Goal: Task Accomplishment & Management: Use online tool/utility

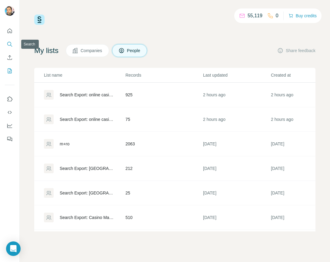
click at [10, 44] on icon "Search" at bounding box center [10, 44] width 6 height 6
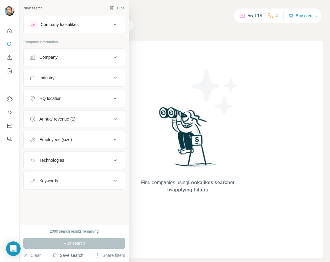
click at [73, 256] on button "Save search" at bounding box center [67, 255] width 31 height 6
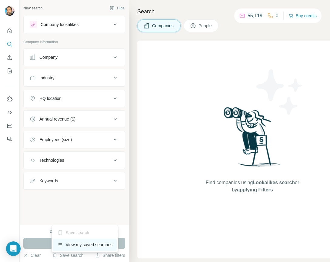
click at [79, 243] on div "View my saved searches" at bounding box center [85, 245] width 64 height 12
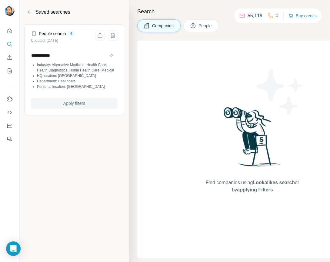
click at [69, 106] on span "Apply filters" at bounding box center [74, 103] width 22 height 6
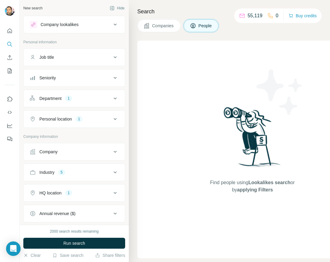
click at [111, 81] on icon at bounding box center [114, 77] width 7 height 7
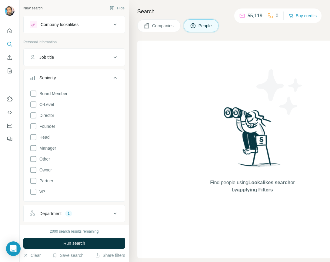
click at [111, 77] on icon at bounding box center [114, 77] width 7 height 7
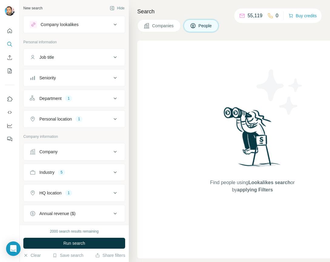
click at [111, 55] on icon at bounding box center [114, 57] width 7 height 7
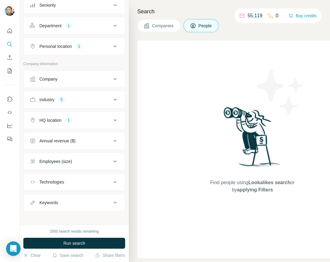
scroll to position [94, 0]
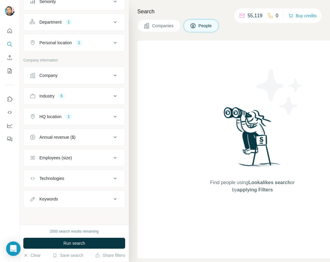
click at [66, 201] on div "Keywords" at bounding box center [71, 199] width 82 height 6
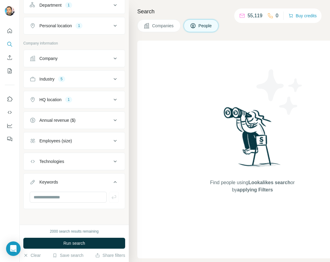
scroll to position [113, 0]
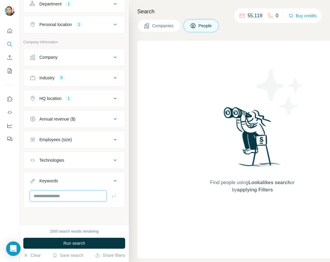
click at [57, 196] on input "text" at bounding box center [68, 195] width 77 height 11
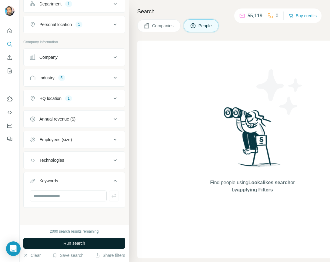
click at [67, 245] on span "Run search" at bounding box center [74, 243] width 22 height 6
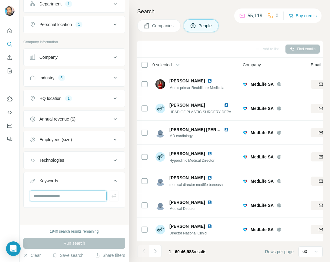
click at [52, 197] on input "text" at bounding box center [68, 195] width 77 height 11
type input "*****"
click at [68, 210] on div "New search Hide Company lookalikes Personal information Job title Seniority Dep…" at bounding box center [74, 112] width 109 height 225
click at [74, 242] on div "Run search" at bounding box center [74, 243] width 102 height 11
click at [57, 197] on input "*****" at bounding box center [68, 195] width 77 height 11
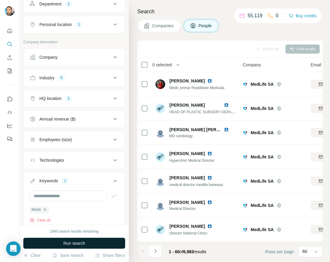
click at [71, 243] on span "Run search" at bounding box center [74, 243] width 22 height 6
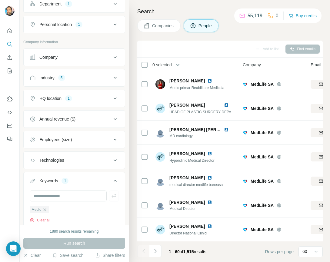
click at [179, 64] on icon "button" at bounding box center [177, 65] width 3 height 2
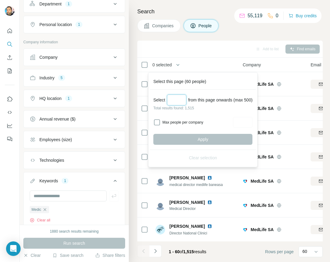
click at [171, 100] on input "Select a number (up to 500)" at bounding box center [176, 99] width 19 height 11
click at [133, 158] on div "Search Companies People Add to list Find emails 0 selected People Company Email…" at bounding box center [229, 131] width 201 height 262
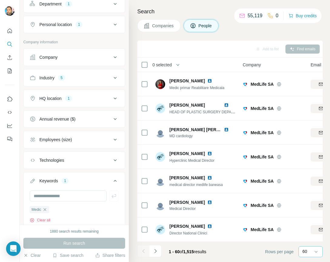
click at [312, 251] on div "60" at bounding box center [309, 251] width 15 height 6
click at [312, 251] on input at bounding box center [311, 251] width 18 height 7
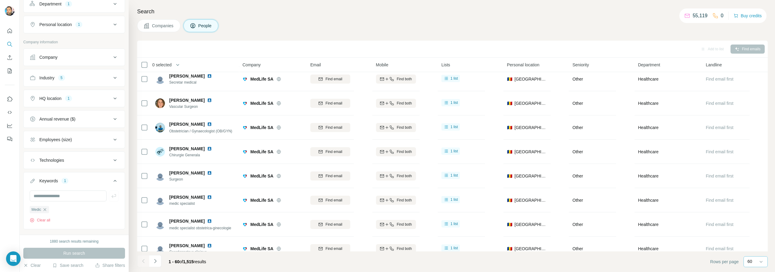
scroll to position [515, 0]
click at [178, 66] on icon "button" at bounding box center [178, 65] width 6 height 6
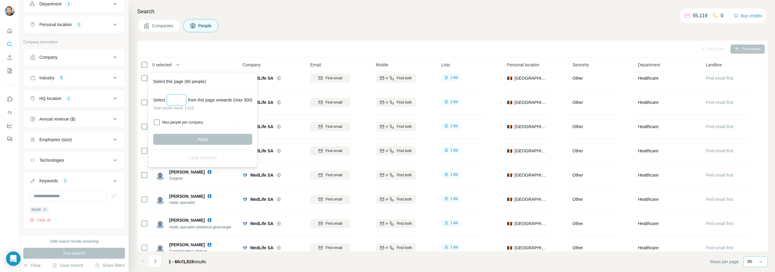
click at [177, 100] on input "Select a number (up to 500)" at bounding box center [176, 99] width 19 height 11
type input "***"
click at [208, 140] on span "Apply" at bounding box center [202, 139] width 11 height 6
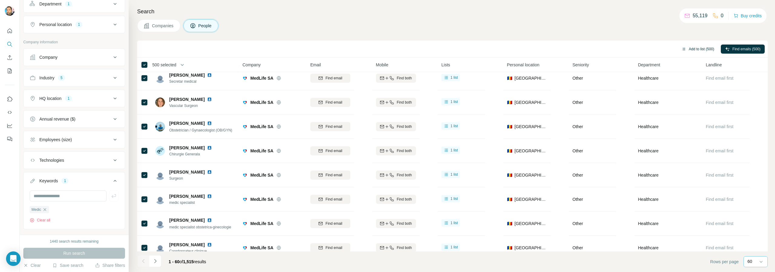
click at [509, 51] on button "Add to list (500)" at bounding box center [697, 49] width 41 height 9
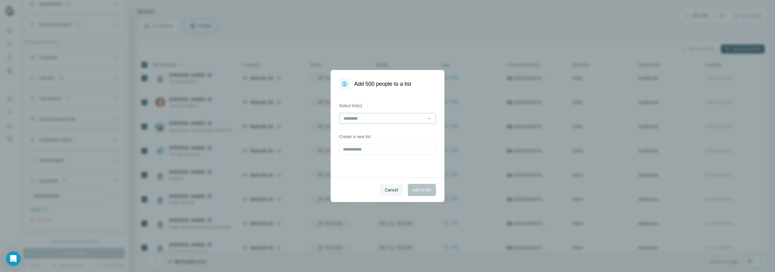
click at [359, 119] on input at bounding box center [384, 118] width 82 height 7
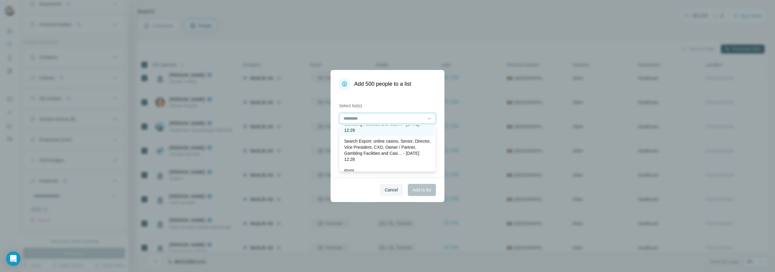
scroll to position [30, 0]
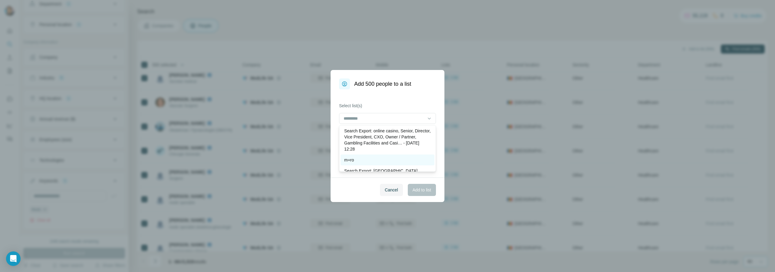
click at [366, 159] on div "m+ro" at bounding box center [387, 160] width 87 height 6
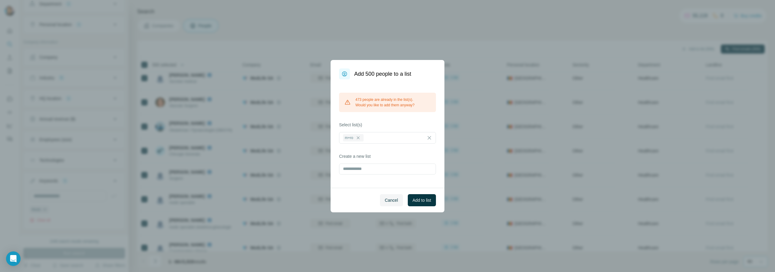
click at [438, 121] on div "473 people are already in the list(s). Would you like to add them anyway? Selec…" at bounding box center [388, 133] width 114 height 108
click at [418, 200] on span "Add to list" at bounding box center [422, 200] width 18 height 6
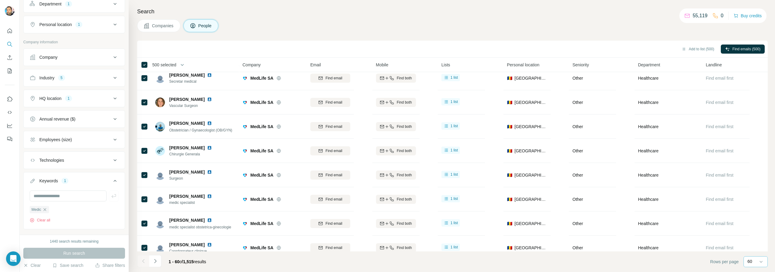
click at [509, 37] on div "Search Companies People Add to list (500) Find emails (500) 500 selected People…" at bounding box center [452, 136] width 646 height 272
click at [155, 262] on icon "Navigate to next page" at bounding box center [155, 261] width 2 height 4
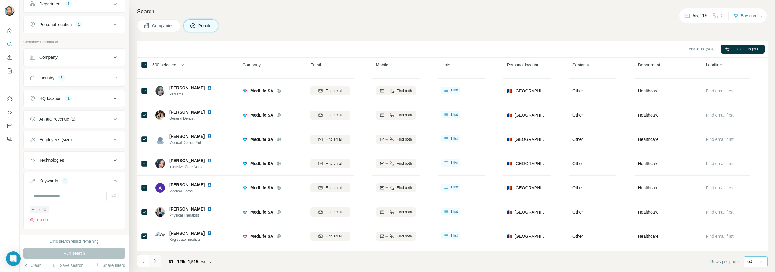
scroll to position [515, 0]
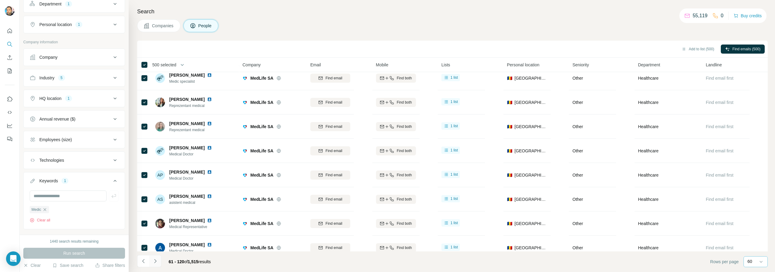
click at [155, 262] on icon "Navigate to next page" at bounding box center [155, 261] width 2 height 4
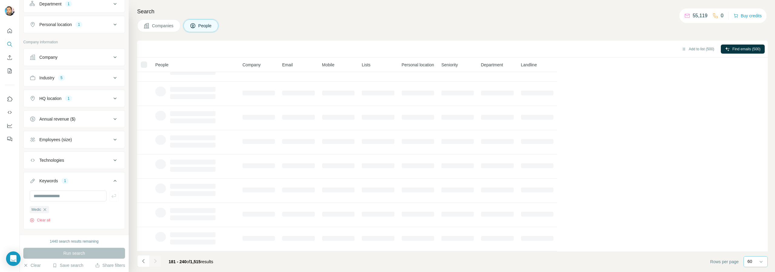
scroll to position [66, 0]
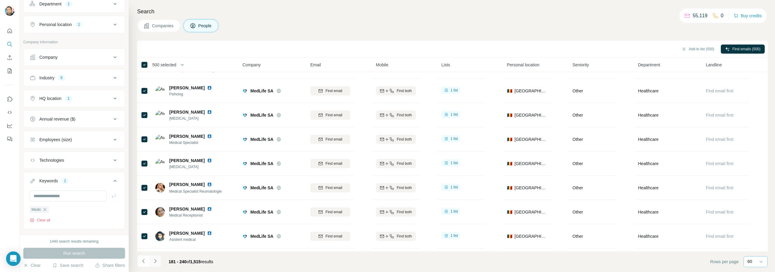
click at [155, 262] on icon "Navigate to next page" at bounding box center [155, 261] width 2 height 4
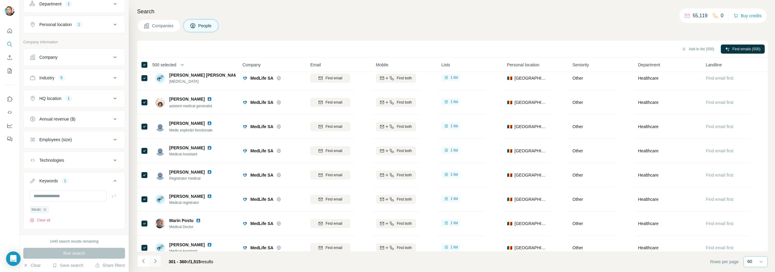
click at [155, 262] on icon "Navigate to next page" at bounding box center [155, 261] width 2 height 4
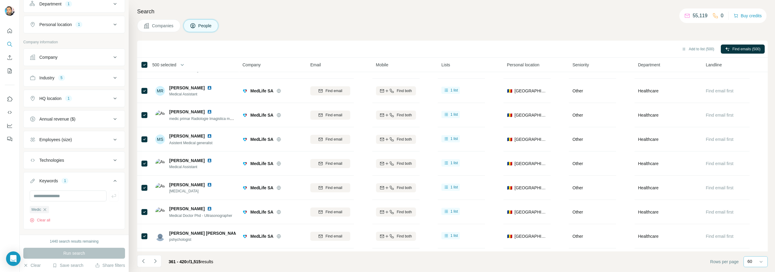
scroll to position [515, 0]
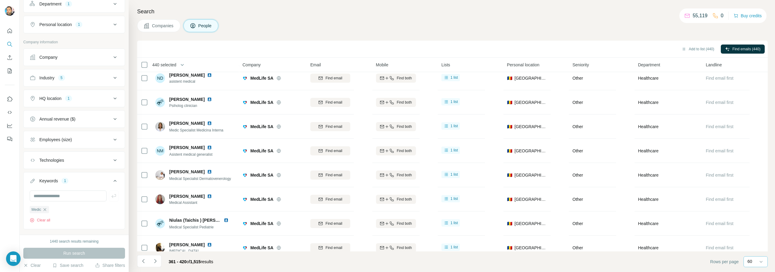
click at [174, 63] on span "440 selected" at bounding box center [164, 65] width 24 height 6
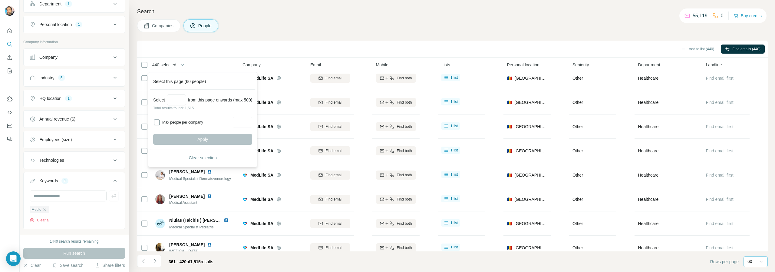
click at [223, 50] on div "Add to list (440) Find emails (440)" at bounding box center [452, 49] width 625 height 11
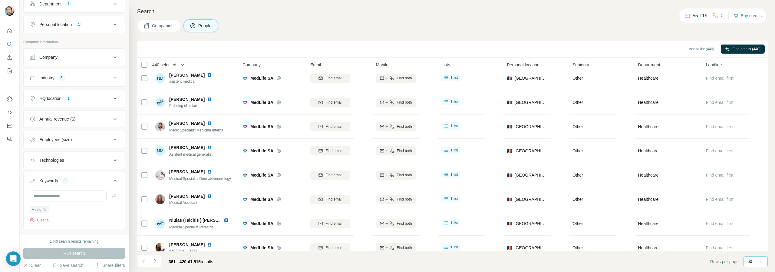
click at [184, 64] on icon "button" at bounding box center [182, 65] width 3 height 2
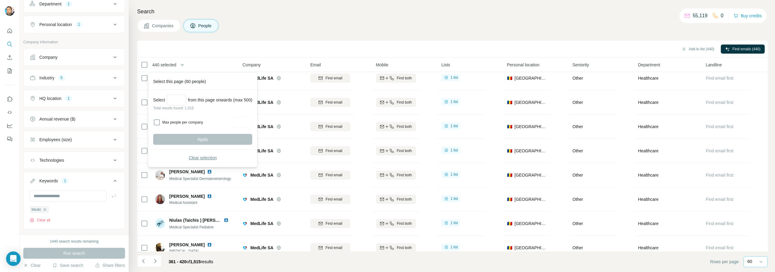
click at [202, 160] on span "Clear selection" at bounding box center [203, 158] width 28 height 6
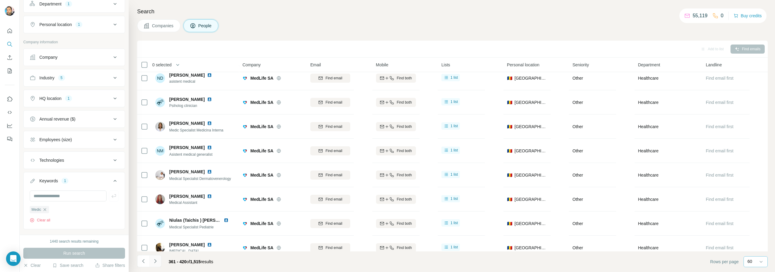
click at [158, 262] on button "Navigate to next page" at bounding box center [155, 261] width 12 height 12
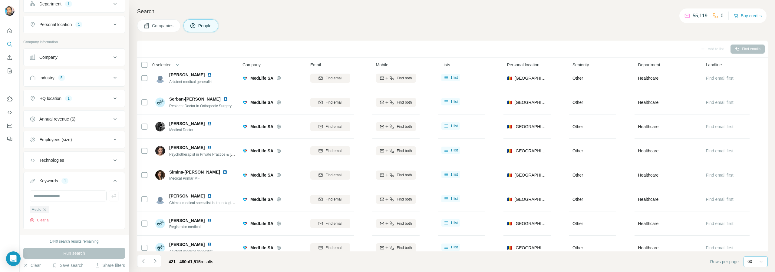
click at [509, 262] on icon at bounding box center [761, 262] width 6 height 6
click at [509, 236] on p "20" at bounding box center [751, 237] width 5 height 6
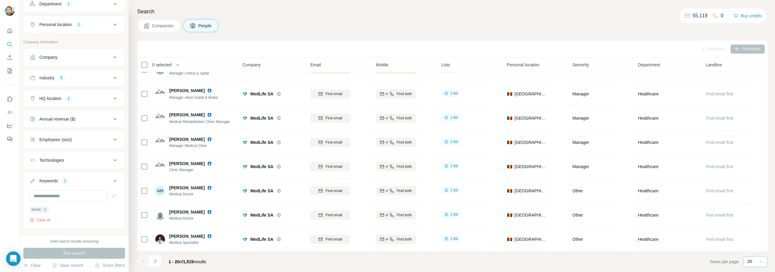
scroll to position [308, 0]
click at [509, 262] on div "20" at bounding box center [755, 261] width 15 height 6
click at [509, 215] on div "60" at bounding box center [756, 215] width 14 height 6
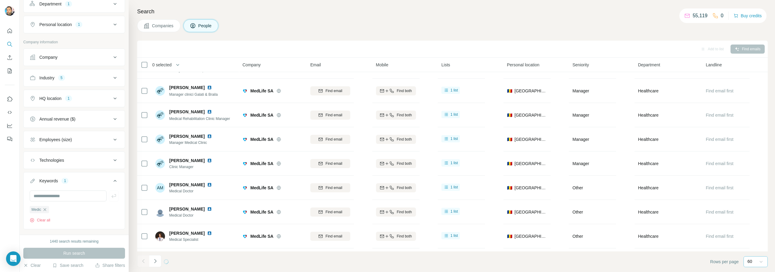
scroll to position [515, 0]
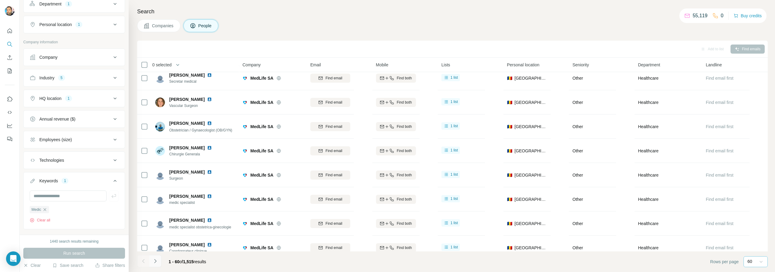
click at [157, 261] on icon "Navigate to next page" at bounding box center [155, 261] width 6 height 6
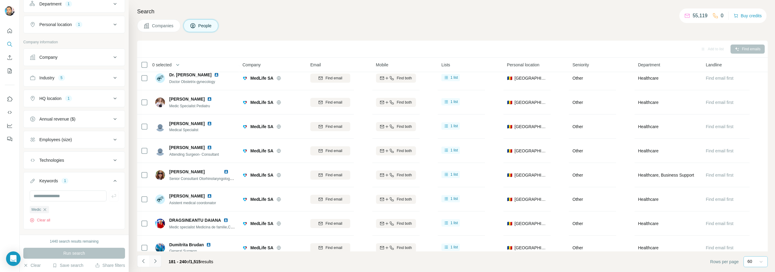
click at [157, 261] on icon "Navigate to next page" at bounding box center [155, 261] width 6 height 6
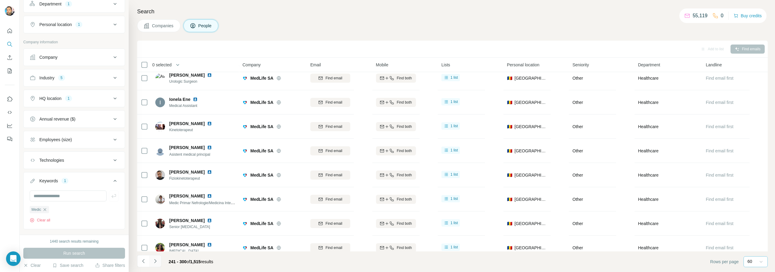
click at [157, 261] on icon "Navigate to next page" at bounding box center [155, 261] width 6 height 6
click at [181, 66] on icon "button" at bounding box center [178, 65] width 6 height 6
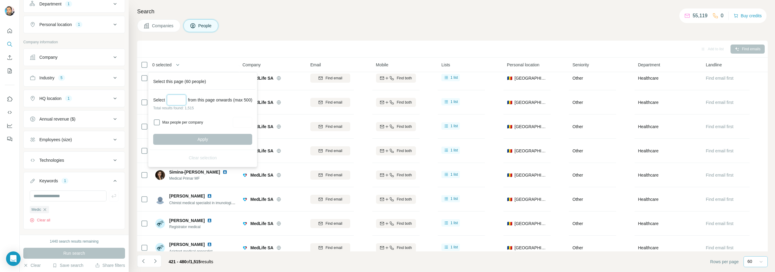
click at [171, 100] on input "Select a number (up to 500)" at bounding box center [176, 99] width 19 height 11
type input "***"
click at [201, 140] on span "Apply" at bounding box center [202, 139] width 11 height 6
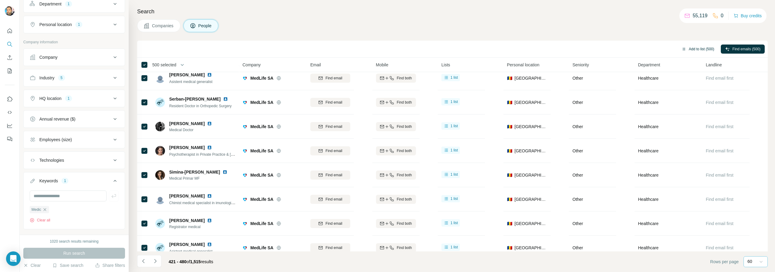
click at [509, 48] on button "Add to list (500)" at bounding box center [697, 49] width 41 height 9
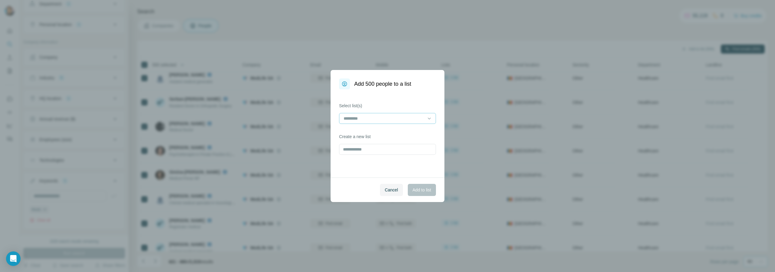
click at [392, 119] on input at bounding box center [384, 118] width 82 height 7
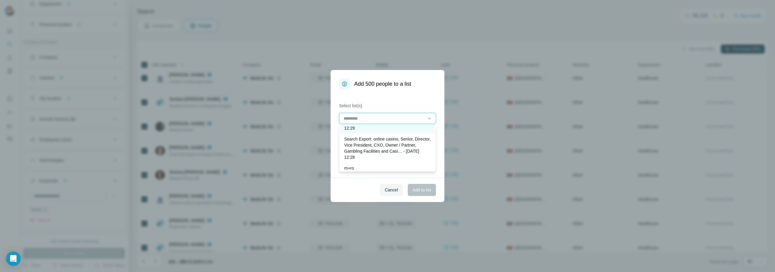
scroll to position [30, 0]
click at [361, 157] on div "m+ro" at bounding box center [388, 159] width 94 height 11
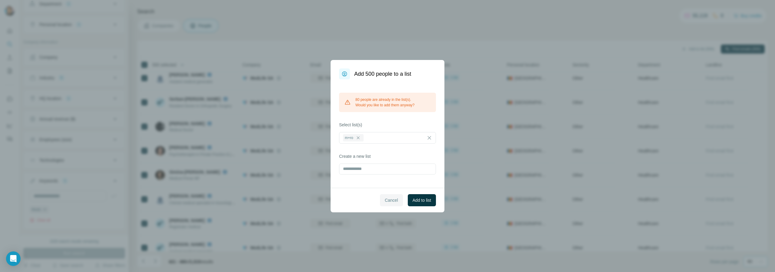
click at [387, 201] on span "Cancel" at bounding box center [391, 200] width 13 height 6
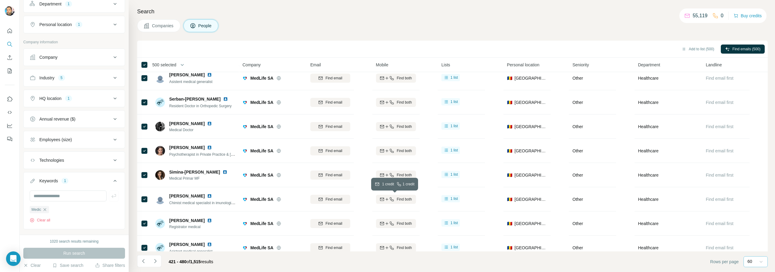
click at [387, 201] on icon "button" at bounding box center [387, 199] width 5 height 5
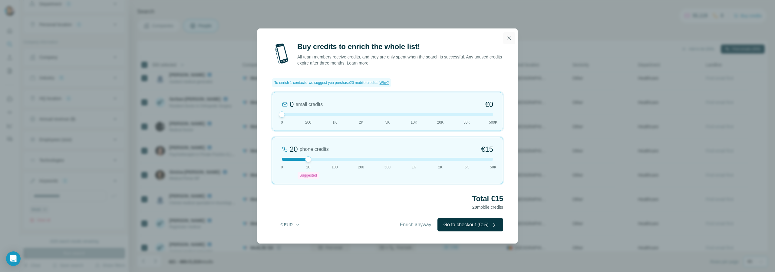
click at [509, 38] on icon "button" at bounding box center [509, 38] width 6 height 6
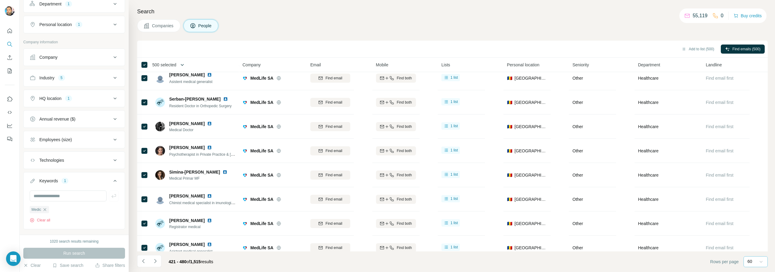
click at [184, 64] on icon "button" at bounding box center [182, 65] width 6 height 6
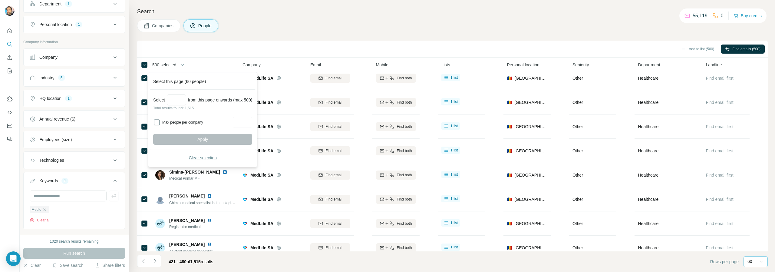
click at [186, 159] on button "Clear selection" at bounding box center [202, 157] width 99 height 11
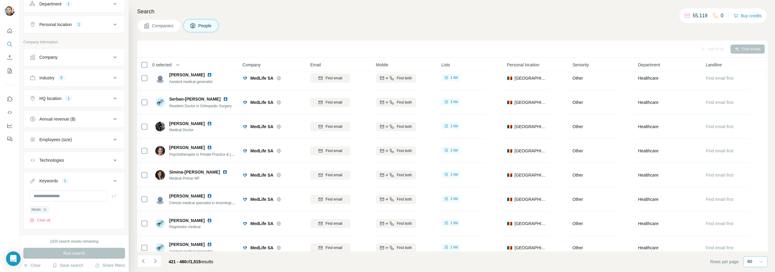
click at [157, 258] on icon "Navigate to next page" at bounding box center [155, 261] width 6 height 6
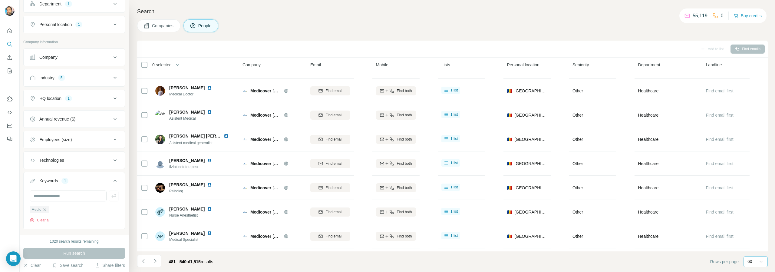
scroll to position [515, 0]
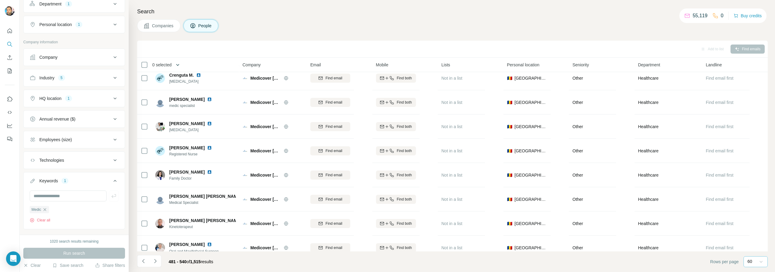
click at [178, 64] on icon "button" at bounding box center [178, 65] width 6 height 6
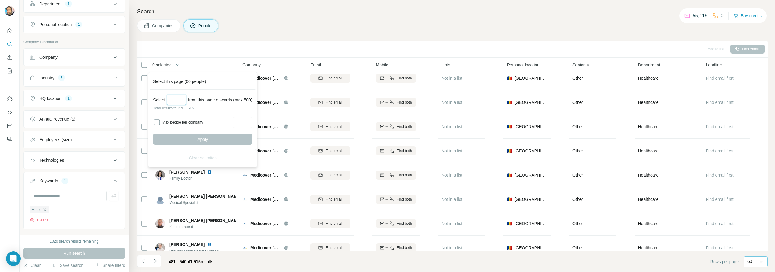
click at [178, 99] on input "Select a number (up to 500)" at bounding box center [176, 99] width 19 height 11
type input "***"
click at [199, 141] on button "Apply" at bounding box center [202, 139] width 99 height 11
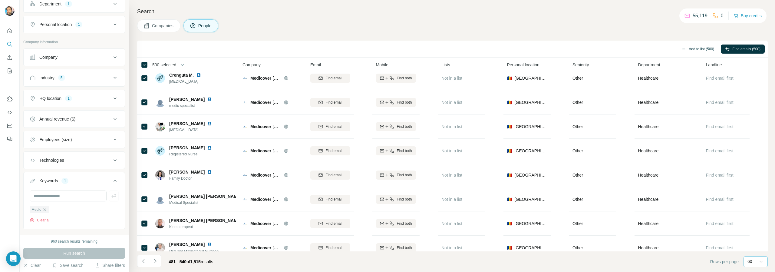
click at [509, 48] on button "Add to list (500)" at bounding box center [697, 49] width 41 height 9
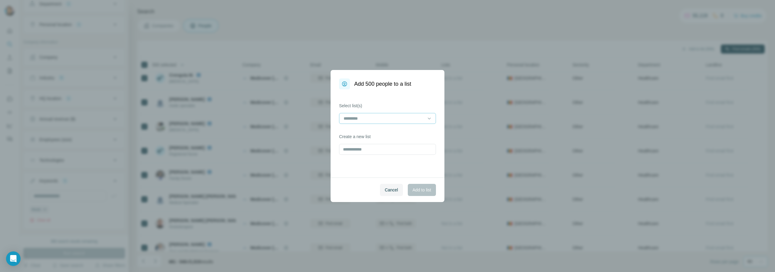
click at [368, 114] on div at bounding box center [384, 118] width 82 height 10
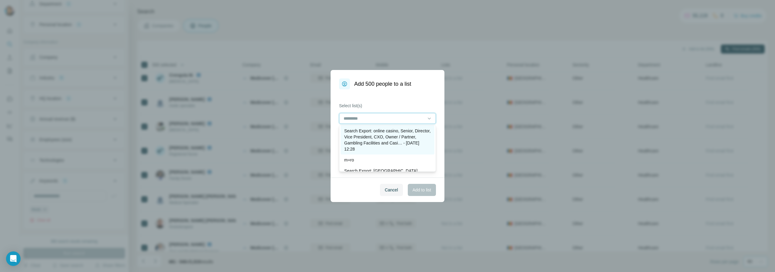
scroll to position [61, 0]
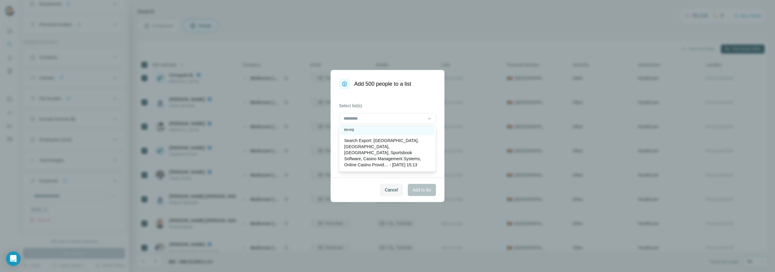
click at [352, 132] on p "m+ro" at bounding box center [349, 130] width 10 height 6
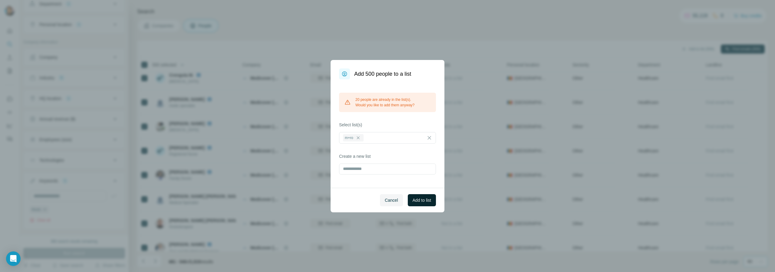
click at [416, 200] on span "Add to list" at bounding box center [422, 200] width 18 height 6
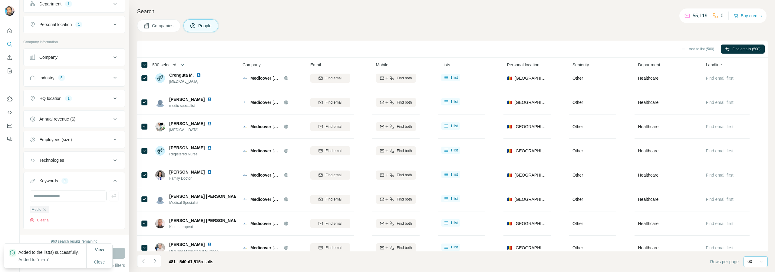
click at [184, 65] on icon "button" at bounding box center [182, 65] width 6 height 6
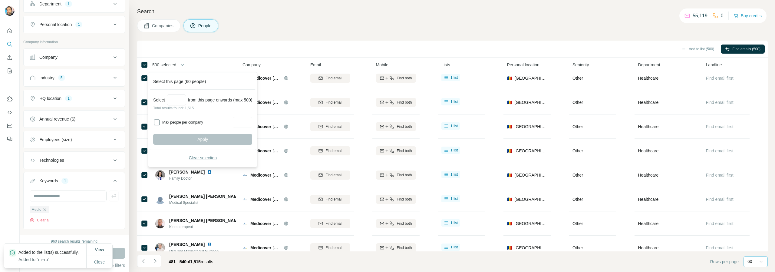
click at [197, 158] on span "Clear selection" at bounding box center [203, 158] width 28 height 6
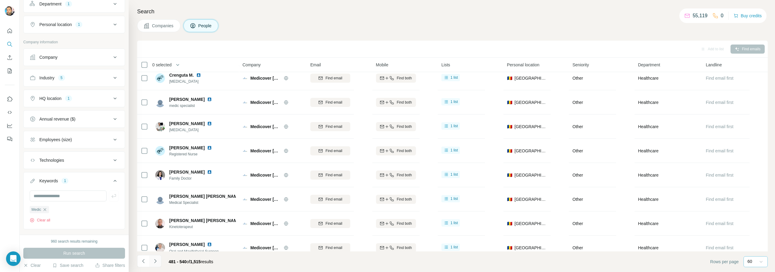
click at [157, 261] on icon "Navigate to next page" at bounding box center [155, 261] width 6 height 6
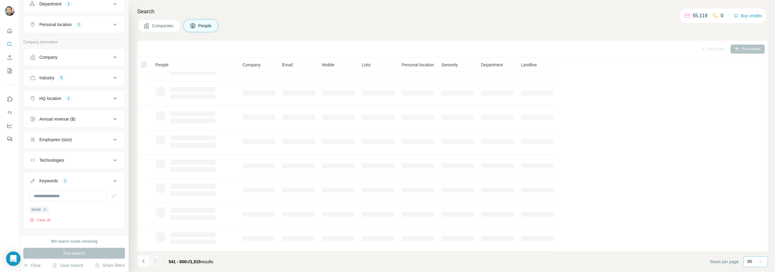
scroll to position [66, 0]
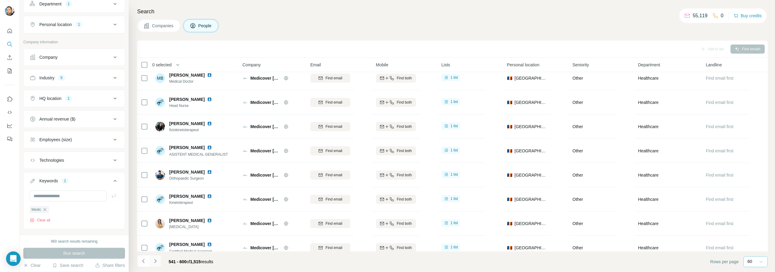
click at [157, 261] on icon "Navigate to next page" at bounding box center [155, 261] width 6 height 6
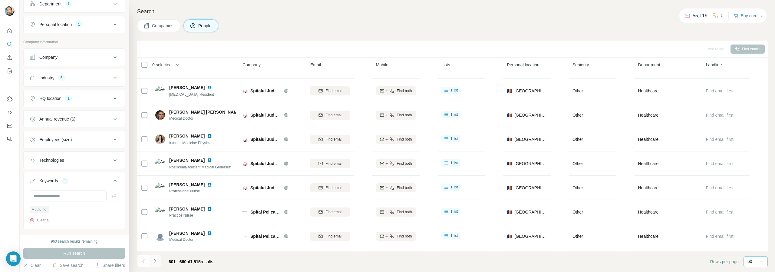
click at [157, 261] on icon "Navigate to next page" at bounding box center [155, 261] width 6 height 6
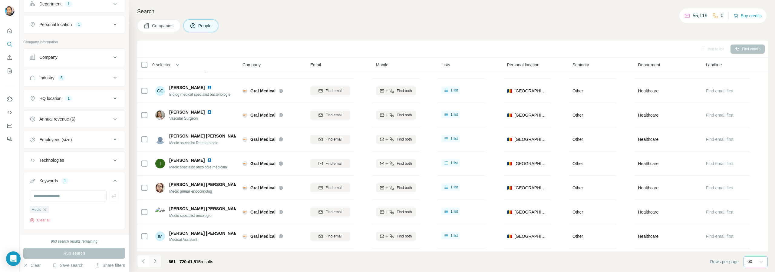
click at [157, 261] on icon "Navigate to next page" at bounding box center [155, 261] width 6 height 6
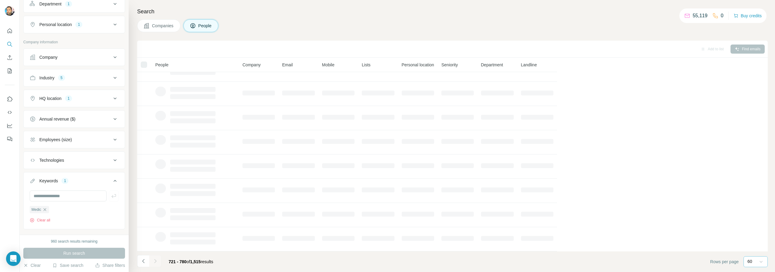
click at [157, 261] on icon "Navigate to next page" at bounding box center [155, 261] width 6 height 6
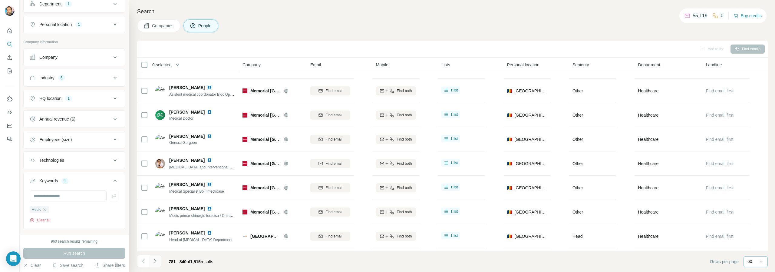
click at [157, 261] on icon "Navigate to next page" at bounding box center [155, 261] width 6 height 6
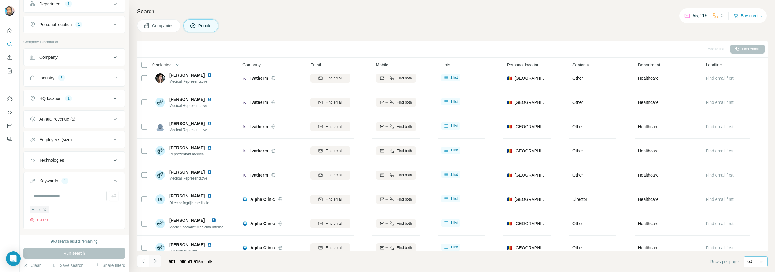
click at [157, 261] on icon "Navigate to next page" at bounding box center [155, 261] width 6 height 6
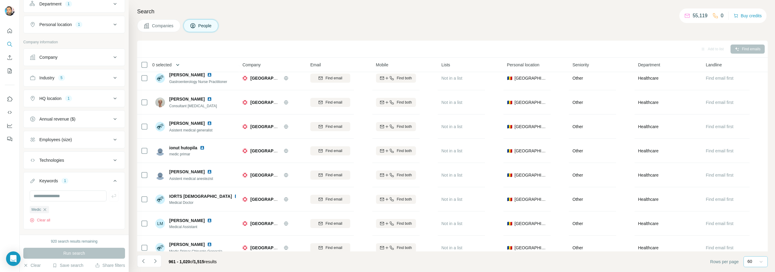
click at [179, 65] on icon "button" at bounding box center [177, 65] width 3 height 2
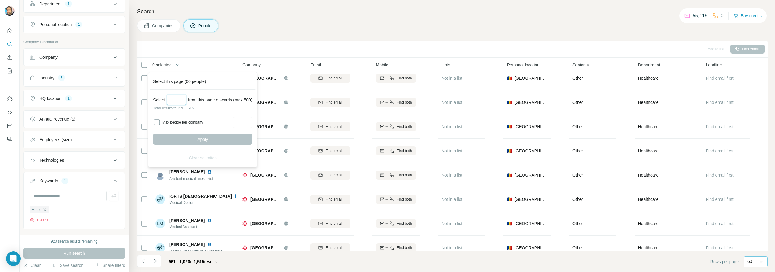
click at [174, 100] on input "Select a number (up to 500)" at bounding box center [176, 99] width 19 height 11
type input "***"
click at [205, 138] on span "Apply" at bounding box center [202, 139] width 11 height 6
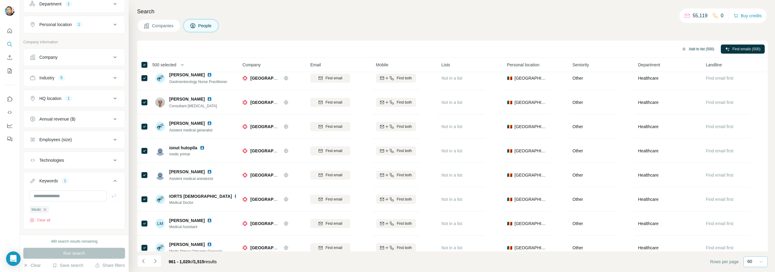
click at [509, 47] on button "Add to list (500)" at bounding box center [697, 49] width 41 height 9
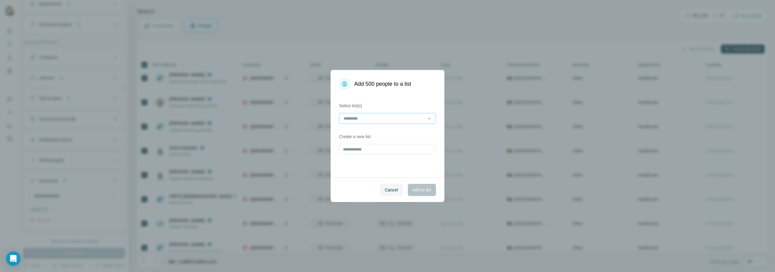
click at [354, 120] on input at bounding box center [384, 118] width 82 height 7
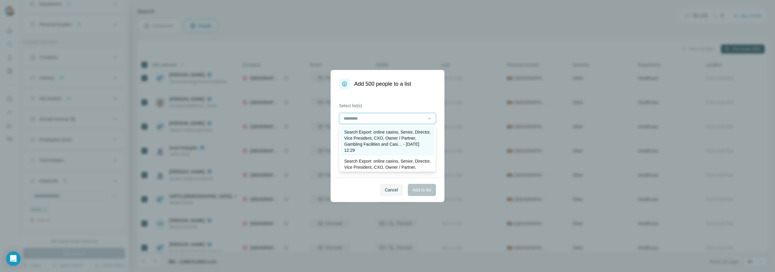
scroll to position [30, 0]
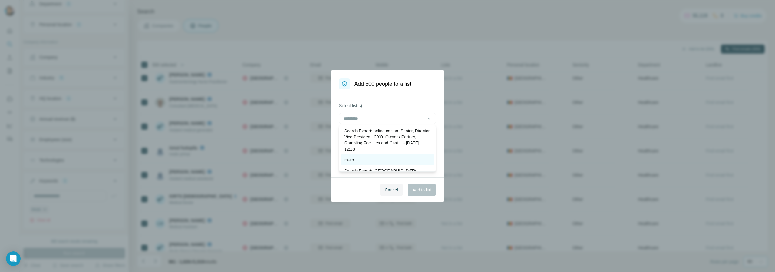
click at [358, 160] on div "m+ro" at bounding box center [387, 160] width 87 height 6
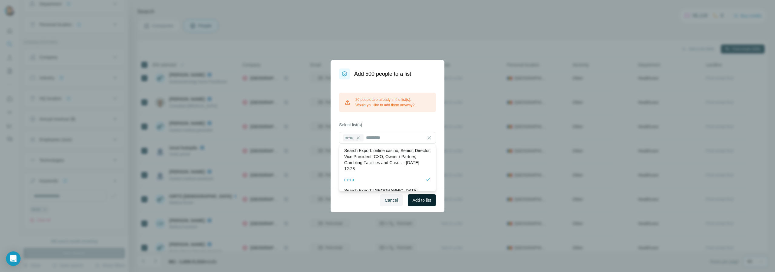
click at [420, 199] on span "Add to list" at bounding box center [422, 200] width 18 height 6
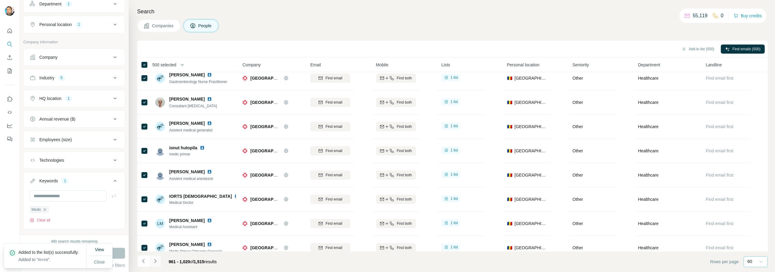
click at [156, 260] on icon "Navigate to next page" at bounding box center [155, 261] width 6 height 6
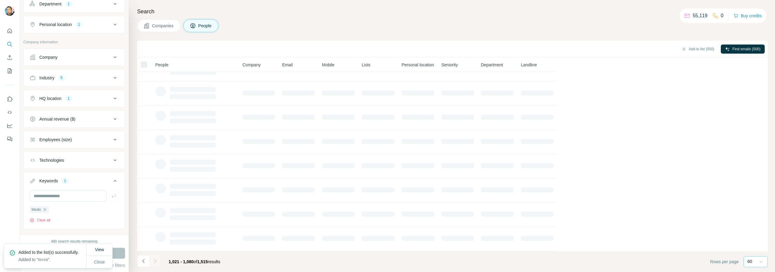
scroll to position [66, 0]
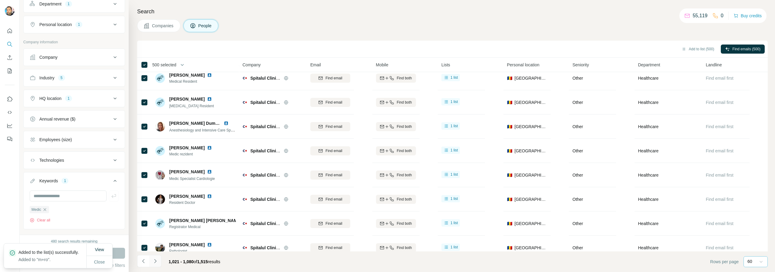
click at [156, 262] on icon "Navigate to next page" at bounding box center [155, 261] width 6 height 6
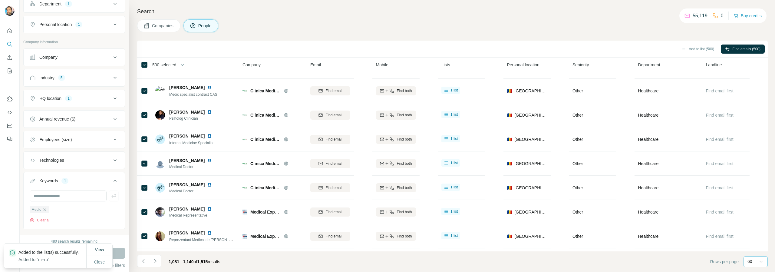
scroll to position [515, 0]
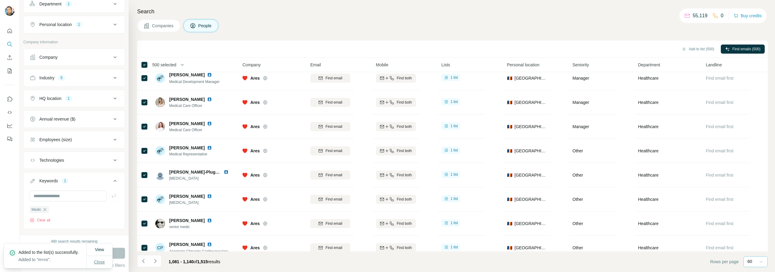
click at [101, 261] on span "Close" at bounding box center [99, 262] width 11 height 6
click at [156, 262] on icon "Navigate to next page" at bounding box center [155, 261] width 6 height 6
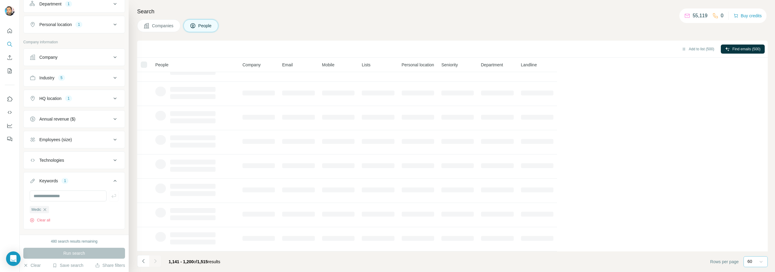
scroll to position [66, 0]
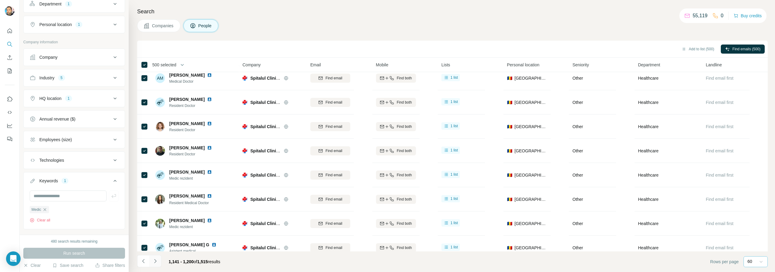
click at [156, 262] on icon "Navigate to next page" at bounding box center [155, 261] width 6 height 6
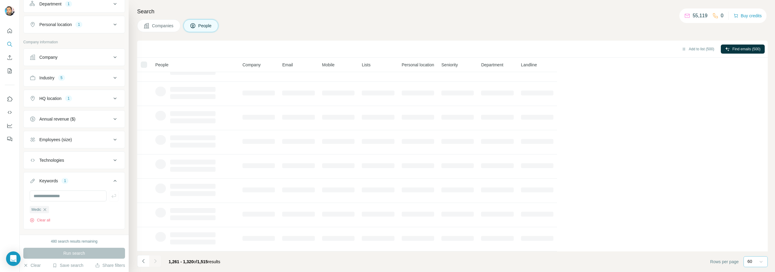
click at [156, 262] on icon "Navigate to next page" at bounding box center [155, 261] width 6 height 6
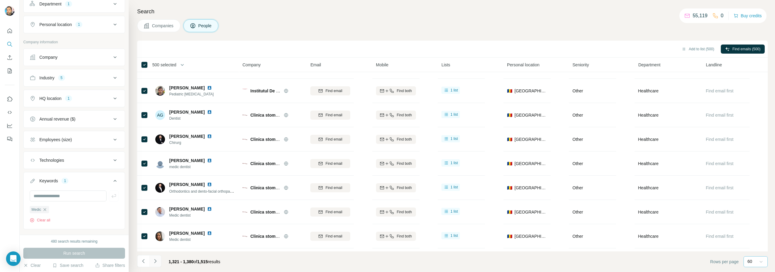
click at [156, 262] on icon "Navigate to next page" at bounding box center [155, 261] width 6 height 6
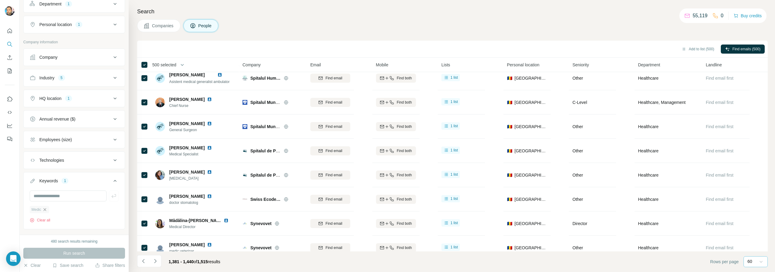
click at [47, 210] on icon "button" at bounding box center [44, 209] width 5 height 5
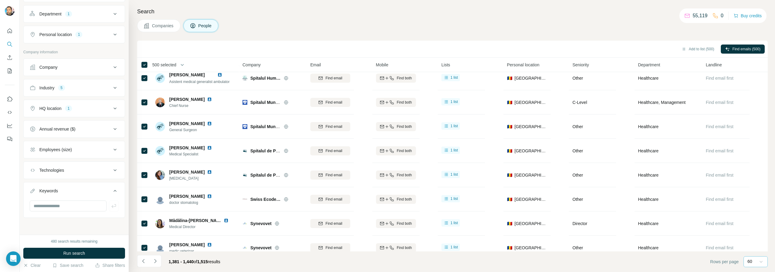
scroll to position [103, 0]
click at [53, 207] on input "text" at bounding box center [68, 205] width 77 height 11
click at [68, 256] on button "Run search" at bounding box center [74, 253] width 102 height 11
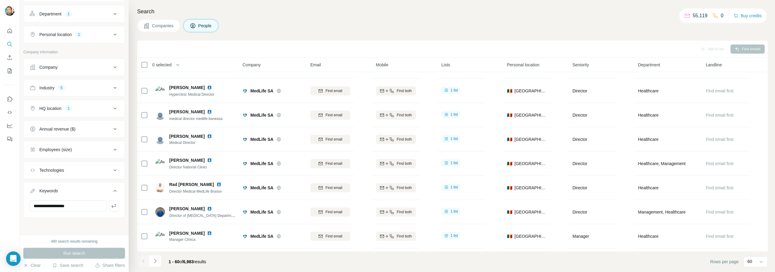
scroll to position [515, 0]
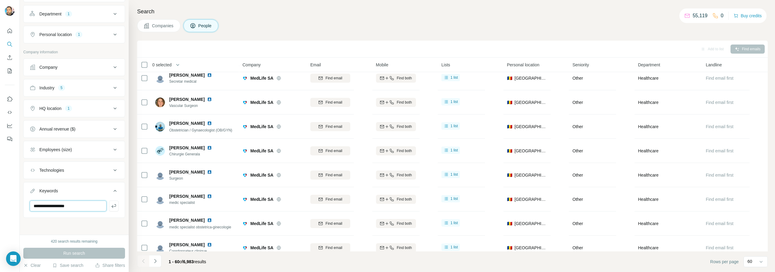
drag, startPoint x: 75, startPoint y: 205, endPoint x: 30, endPoint y: 204, distance: 45.4
click at [30, 204] on input "**********" at bounding box center [68, 205] width 77 height 11
type input "*********"
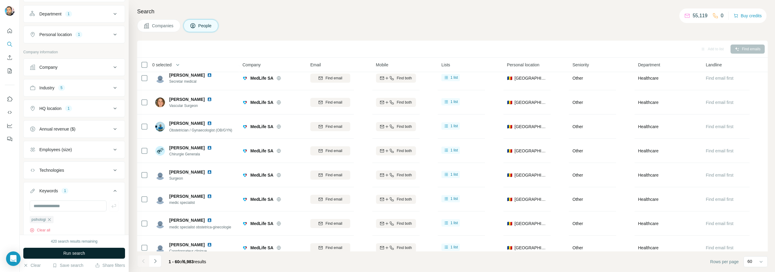
click at [69, 253] on span "Run search" at bounding box center [74, 253] width 22 height 6
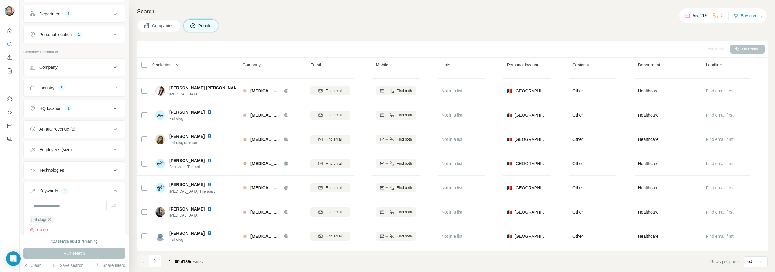
scroll to position [515, 0]
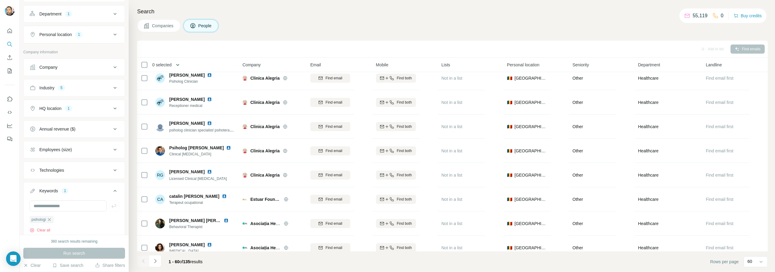
click at [177, 65] on icon "button" at bounding box center [178, 65] width 6 height 6
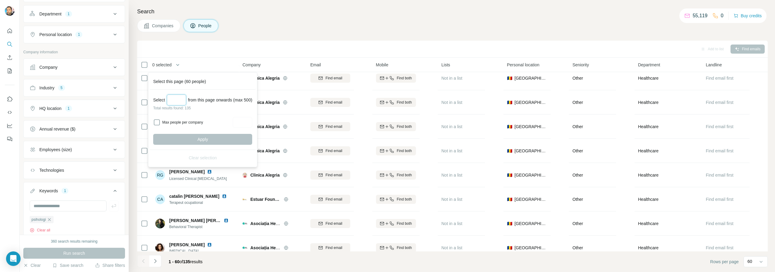
click at [170, 102] on input "Select a number (up to 500)" at bounding box center [176, 99] width 19 height 11
type input "***"
click at [201, 111] on div "Select *** from this page onwards (max 500) Total results found: 135 Max people…" at bounding box center [203, 120] width 106 height 60
click at [207, 139] on span "Apply" at bounding box center [202, 139] width 11 height 6
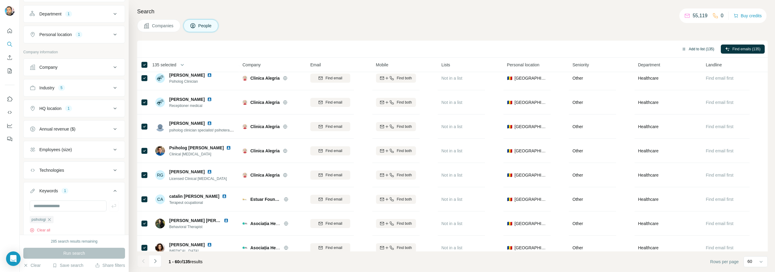
click at [509, 49] on button "Add to list (135)" at bounding box center [697, 49] width 41 height 9
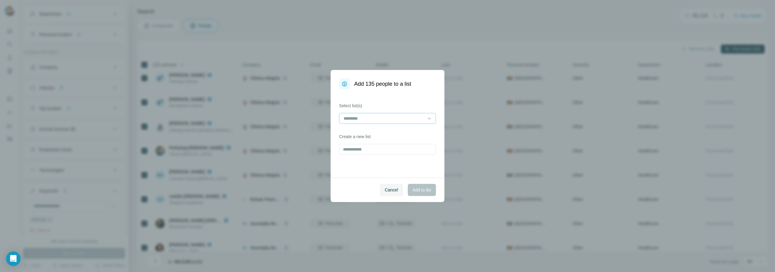
click at [355, 120] on input at bounding box center [384, 118] width 82 height 7
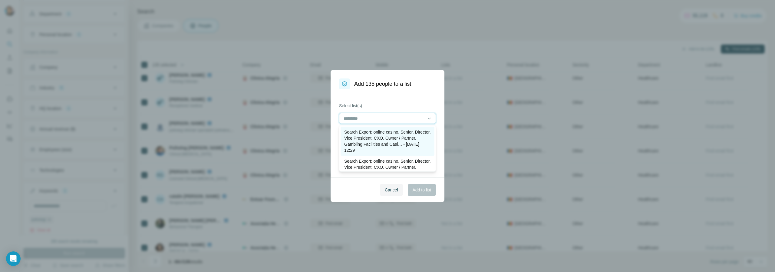
scroll to position [30, 0]
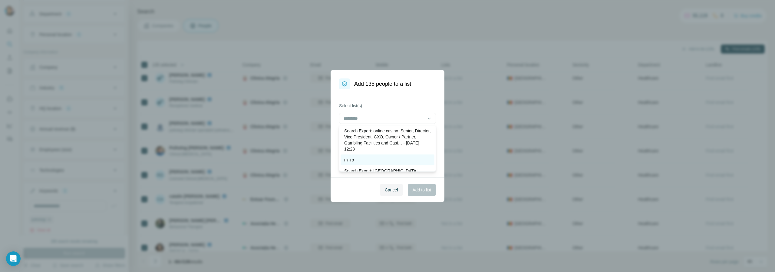
click at [359, 160] on div "m+ro" at bounding box center [387, 160] width 87 height 6
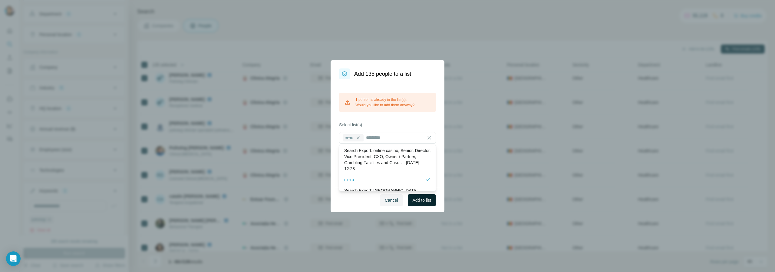
click at [425, 199] on span "Add to list" at bounding box center [422, 200] width 18 height 6
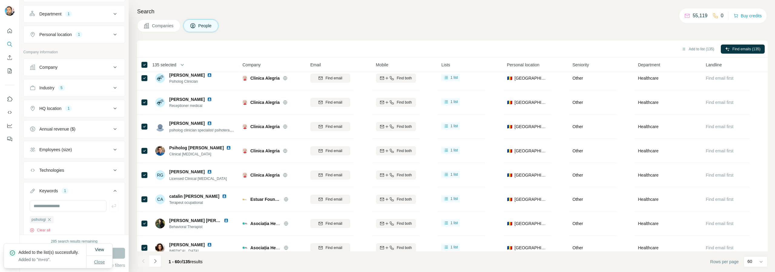
click at [102, 260] on span "Close" at bounding box center [99, 262] width 11 height 6
click at [66, 206] on input "text" at bounding box center [68, 205] width 77 height 11
click at [50, 220] on icon "button" at bounding box center [49, 219] width 3 height 3
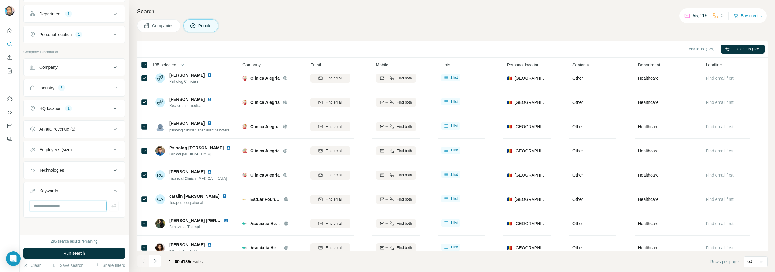
click at [52, 207] on input "text" at bounding box center [68, 205] width 77 height 11
type input "**********"
click at [70, 254] on span "Run search" at bounding box center [74, 253] width 22 height 6
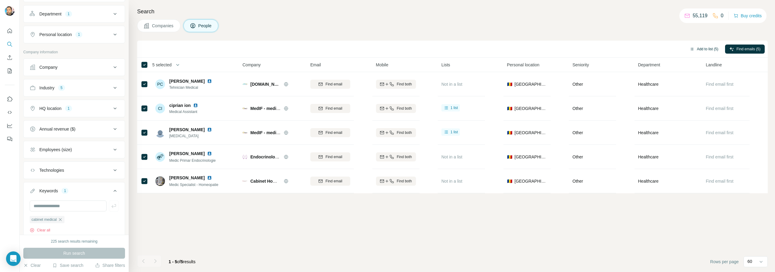
click at [509, 49] on button "Add to list (5)" at bounding box center [704, 49] width 37 height 9
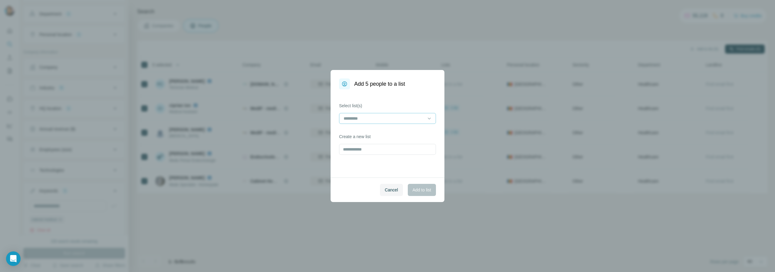
click at [357, 119] on input at bounding box center [384, 118] width 82 height 7
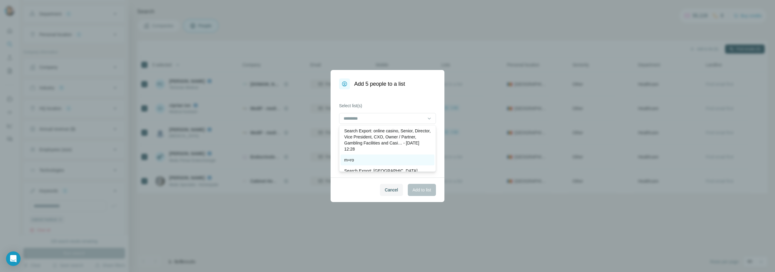
click at [353, 162] on p "m+ro" at bounding box center [349, 160] width 10 height 6
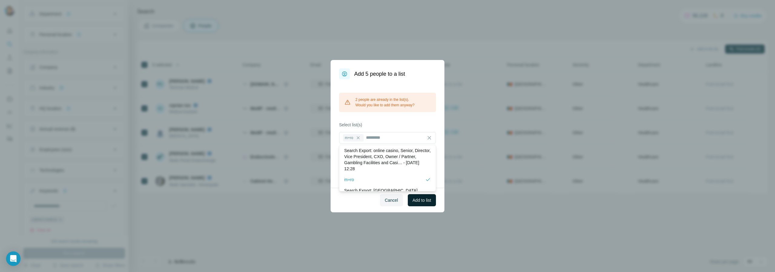
click at [419, 202] on span "Add to list" at bounding box center [422, 200] width 18 height 6
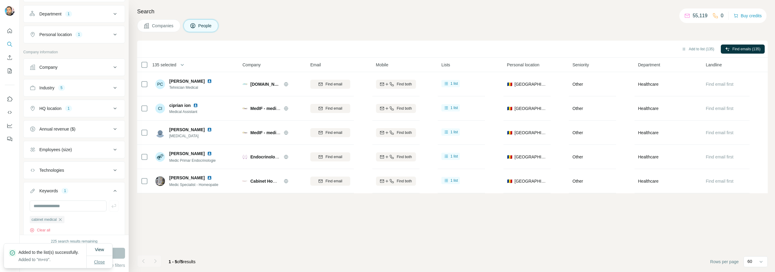
click at [99, 261] on span "Close" at bounding box center [99, 262] width 11 height 6
click at [61, 220] on icon "button" at bounding box center [60, 219] width 5 height 5
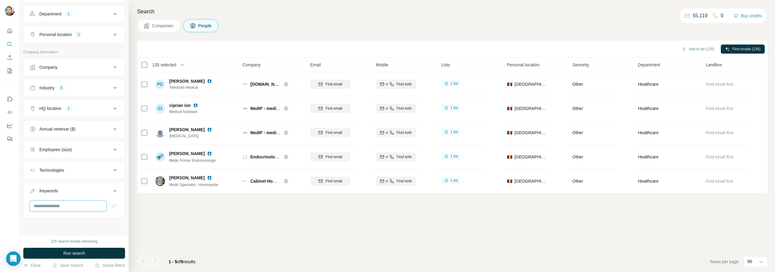
click at [58, 205] on input "text" at bounding box center [68, 205] width 77 height 11
click at [159, 25] on span "Companies" at bounding box center [163, 26] width 22 height 6
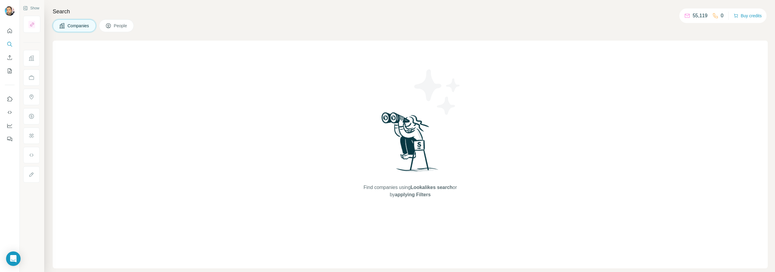
click at [78, 27] on span "Companies" at bounding box center [79, 26] width 22 height 6
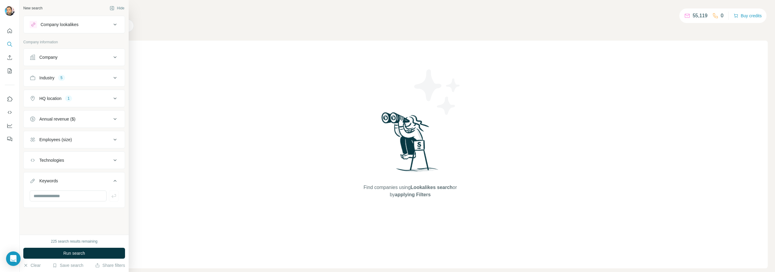
click at [77, 80] on div "Industry 5" at bounding box center [71, 78] width 82 height 6
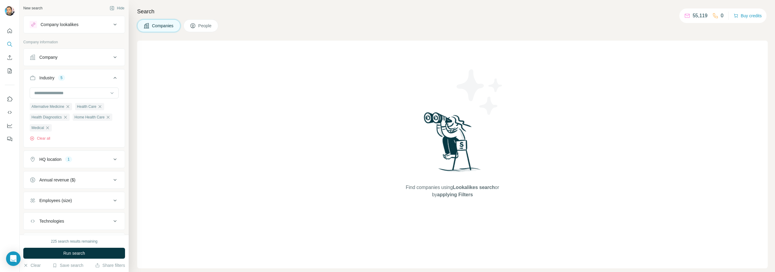
click at [77, 80] on div "Industry 5" at bounding box center [71, 78] width 82 height 6
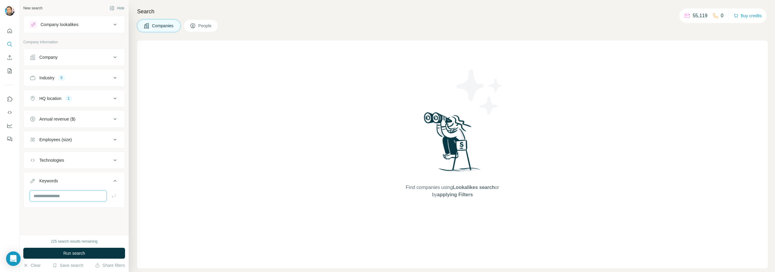
click at [51, 195] on input "text" at bounding box center [68, 195] width 77 height 11
type input "*******"
click at [72, 251] on span "Run search" at bounding box center [74, 253] width 22 height 6
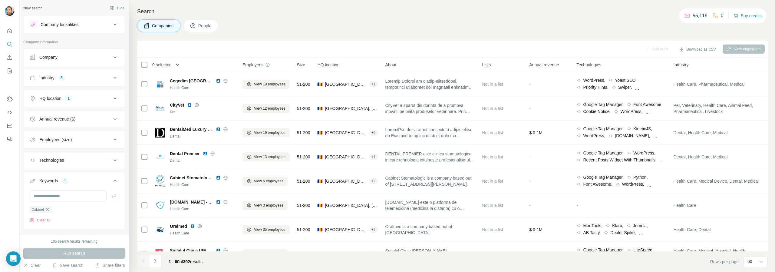
click at [177, 66] on icon "button" at bounding box center [178, 65] width 6 height 6
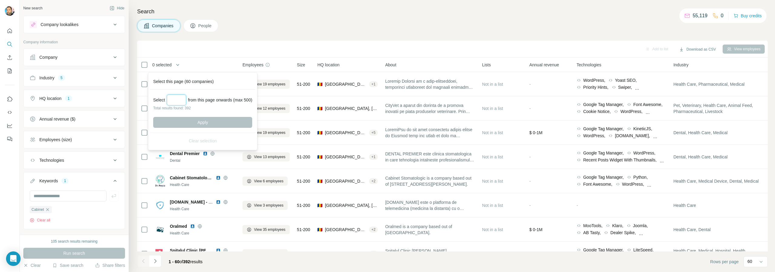
click at [170, 98] on input "Select a number (up to 500)" at bounding box center [176, 99] width 19 height 11
type input "***"
click at [187, 123] on button "Apply" at bounding box center [202, 122] width 99 height 11
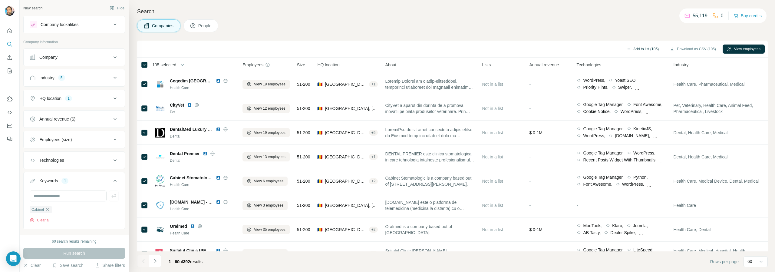
click at [509, 49] on button "Add to list (105)" at bounding box center [642, 49] width 41 height 9
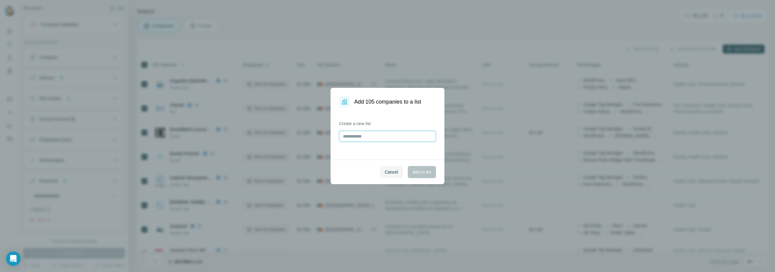
click at [371, 137] on input "text" at bounding box center [387, 136] width 97 height 11
click at [386, 173] on span "Cancel" at bounding box center [391, 172] width 13 height 6
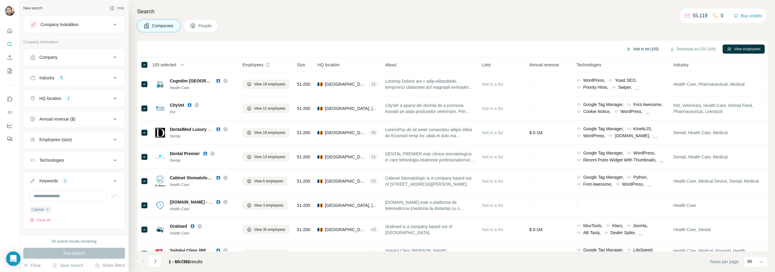
click at [509, 48] on button "Add to list (105)" at bounding box center [642, 49] width 41 height 9
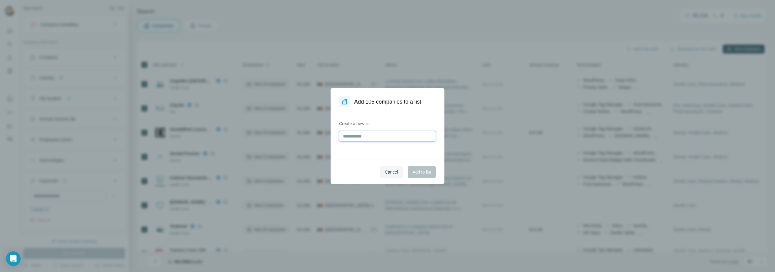
click at [382, 137] on input "text" at bounding box center [387, 136] width 97 height 11
click at [387, 173] on span "Cancel" at bounding box center [391, 172] width 13 height 6
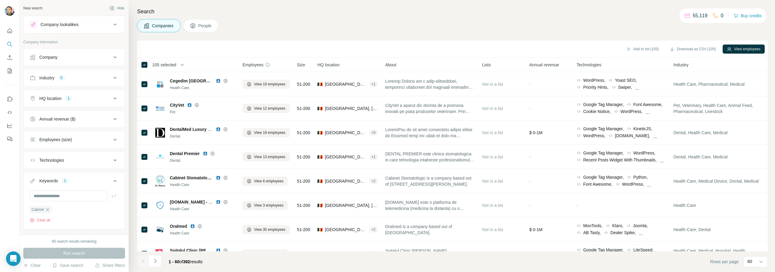
click at [182, 65] on icon "button" at bounding box center [182, 65] width 6 height 6
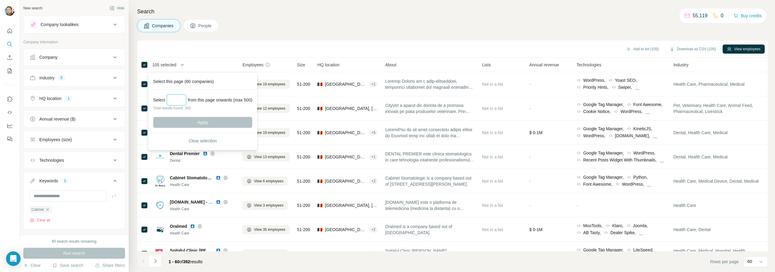
click at [173, 101] on input "Select a number (up to 500)" at bounding box center [176, 99] width 19 height 11
click at [248, 40] on div "Search Companies People Add to list (105) Download as CSV (105) View employees …" at bounding box center [452, 136] width 646 height 272
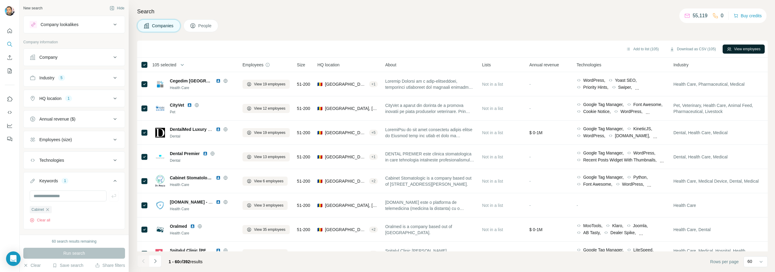
click at [509, 50] on button "View employees" at bounding box center [744, 49] width 42 height 9
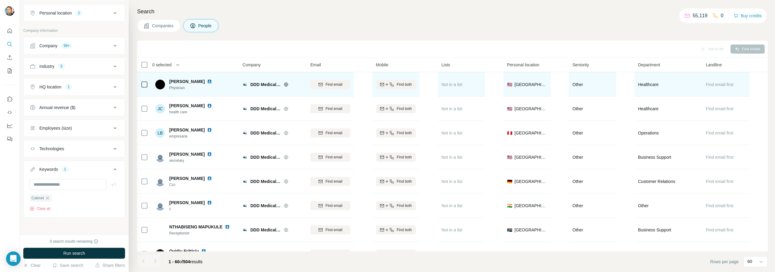
scroll to position [121, 0]
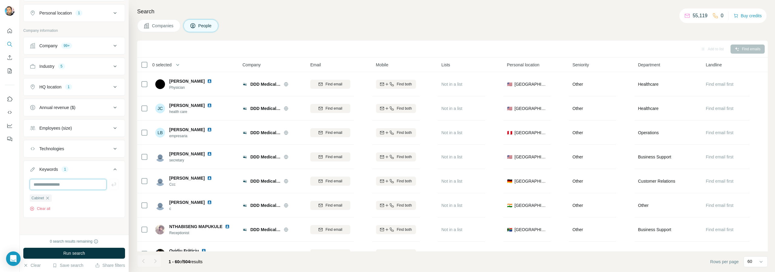
click at [58, 185] on input "text" at bounding box center [68, 184] width 77 height 11
type input "*****"
click at [49, 198] on icon "button" at bounding box center [47, 198] width 3 height 3
click at [71, 250] on span "Run search" at bounding box center [74, 253] width 22 height 6
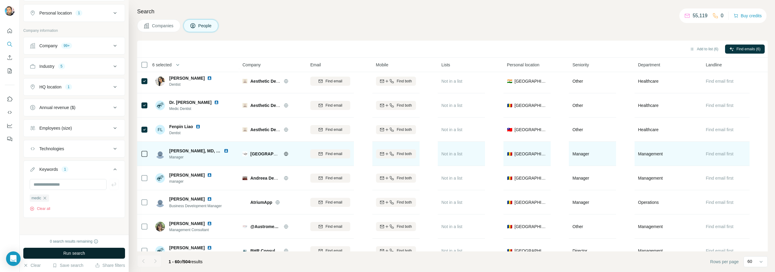
scroll to position [545, 0]
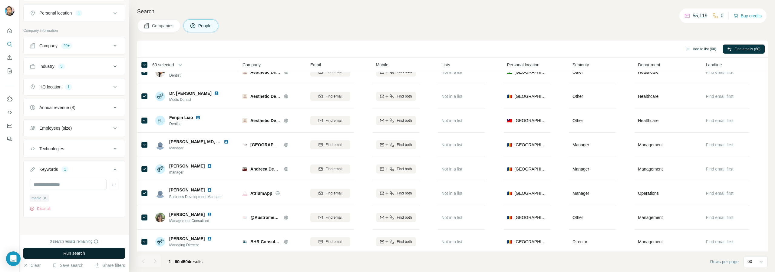
click at [509, 50] on button "Add to list (60)" at bounding box center [701, 49] width 39 height 9
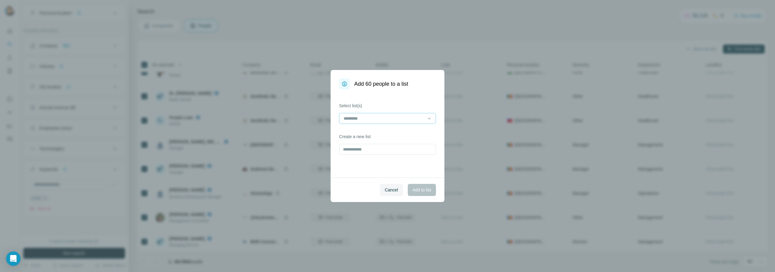
click at [384, 120] on input at bounding box center [384, 118] width 82 height 7
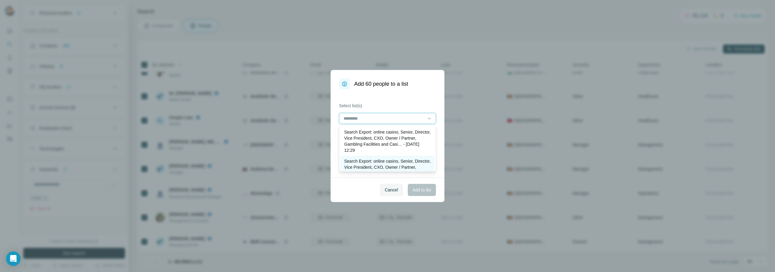
scroll to position [30, 0]
click at [365, 160] on div "m+ro" at bounding box center [387, 160] width 87 height 6
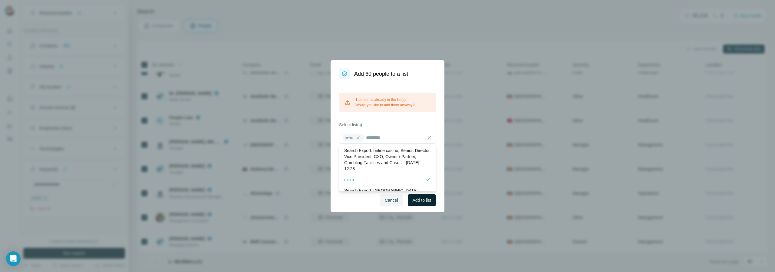
click at [419, 200] on span "Add to list" at bounding box center [422, 200] width 18 height 6
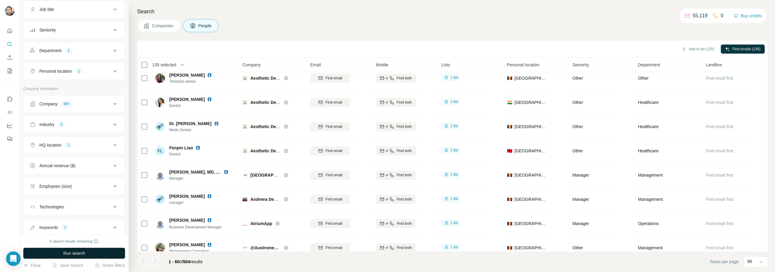
scroll to position [46, 0]
click at [9, 58] on icon "Enrich CSV" at bounding box center [10, 58] width 6 height 6
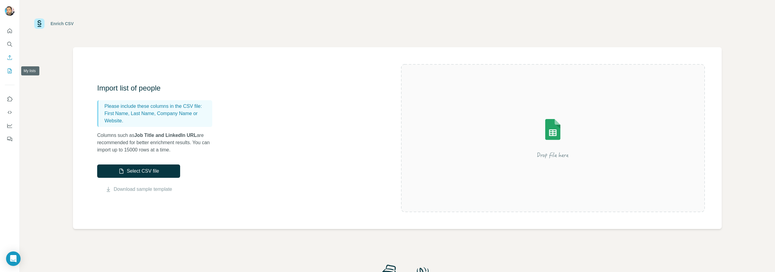
click at [10, 72] on icon "My lists" at bounding box center [10, 71] width 6 height 6
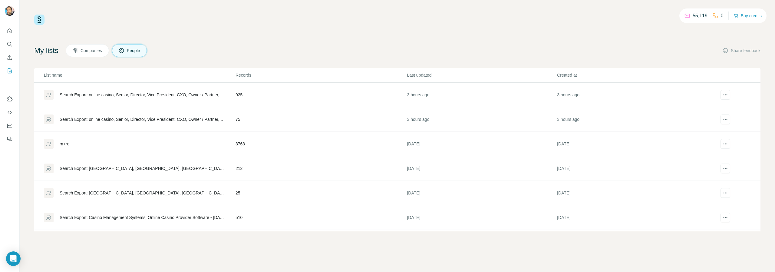
click at [65, 143] on div "m+ro" at bounding box center [65, 144] width 10 height 6
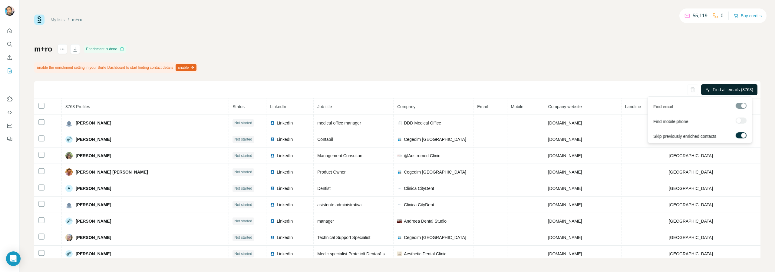
click at [509, 88] on span "Find all emails (3763)" at bounding box center [733, 90] width 41 height 6
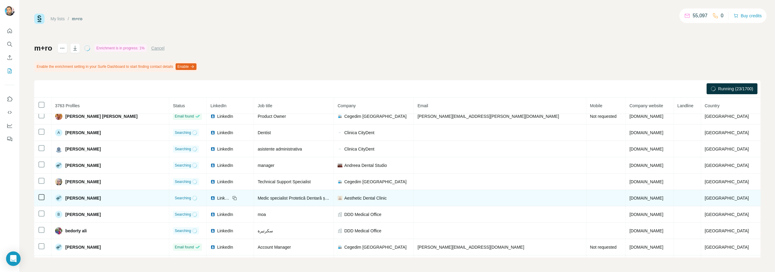
scroll to position [50, 0]
